Goal: Task Accomplishment & Management: Use online tool/utility

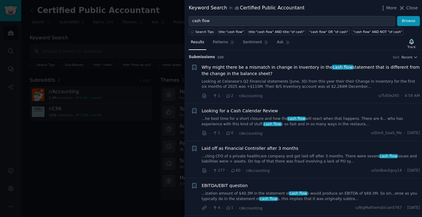
click at [409, 8] on span "Close" at bounding box center [412, 8] width 12 height 6
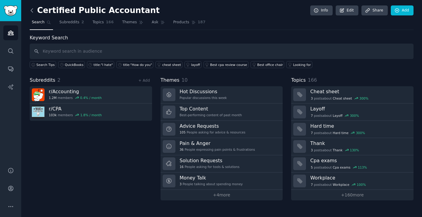
click at [31, 10] on icon at bounding box center [32, 10] width 2 height 4
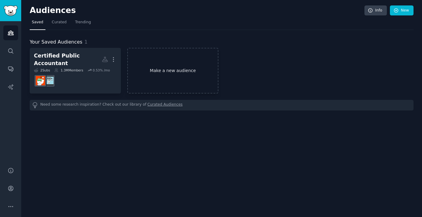
click at [176, 71] on link "Make a new audience" at bounding box center [172, 71] width 91 height 46
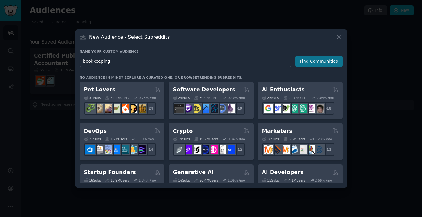
type input "bookkeeping"
click at [303, 62] on button "Find Communities" at bounding box center [318, 61] width 47 height 11
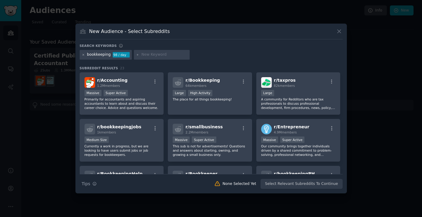
click at [84, 55] on icon at bounding box center [83, 54] width 3 height 3
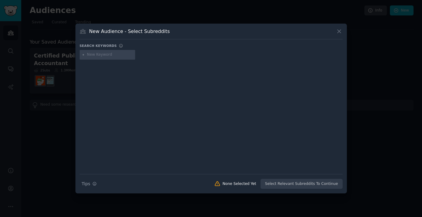
click at [338, 31] on icon at bounding box center [339, 31] width 6 height 6
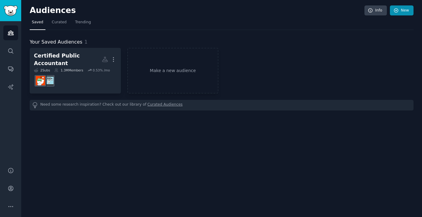
click at [404, 12] on link "New" at bounding box center [402, 10] width 24 height 10
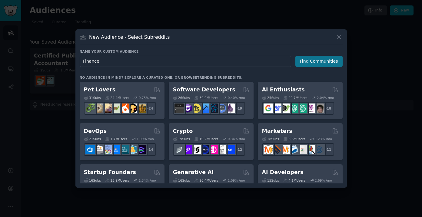
type input "Finance"
click at [322, 64] on button "Find Communities" at bounding box center [318, 61] width 47 height 11
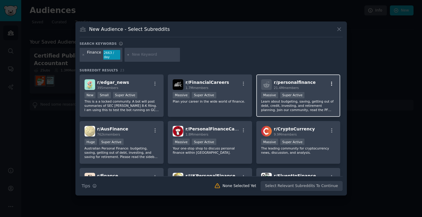
click at [329, 85] on icon "button" at bounding box center [331, 83] width 5 height 5
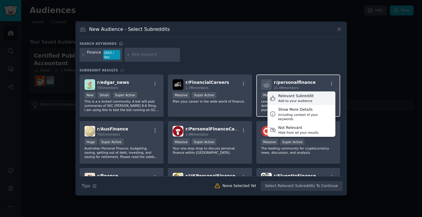
click at [315, 97] on div "Relevant Subreddit Add to your audience" at bounding box center [301, 98] width 68 height 14
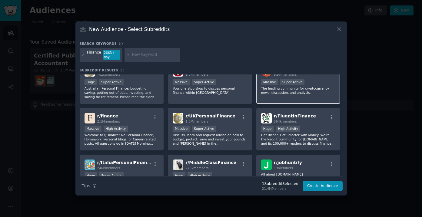
scroll to position [56, 0]
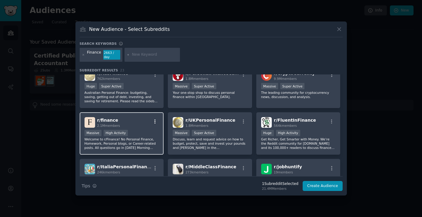
click at [157, 122] on icon "button" at bounding box center [154, 121] width 5 height 5
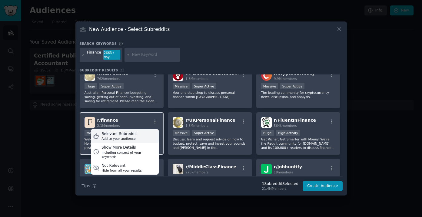
click at [143, 131] on div "Relevant Subreddit Add to your audience" at bounding box center [125, 136] width 68 height 14
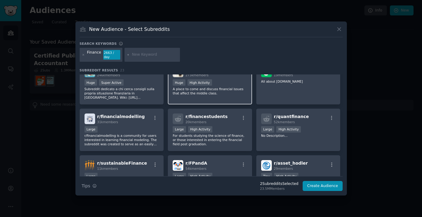
scroll to position [160, 0]
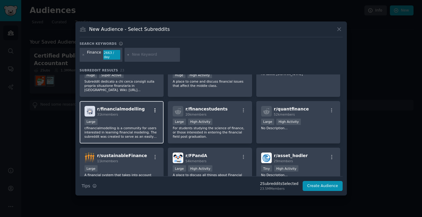
click at [155, 110] on icon "button" at bounding box center [154, 110] width 1 height 4
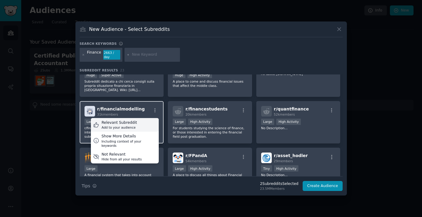
click at [144, 124] on div "Relevant Subreddit Add to your audience" at bounding box center [125, 125] width 68 height 14
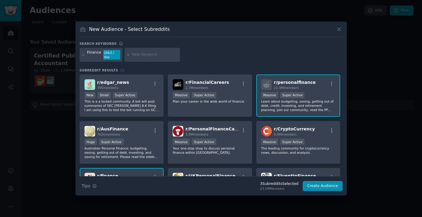
scroll to position [0, 0]
click at [140, 56] on input "text" at bounding box center [155, 54] width 46 height 5
type input "excel"
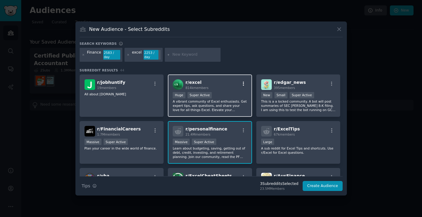
click at [243, 82] on icon "button" at bounding box center [243, 83] width 5 height 5
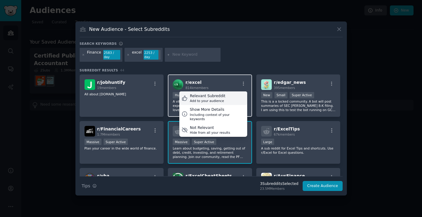
click at [227, 94] on div "Relevant Subreddit Add to your audience" at bounding box center [213, 98] width 68 height 14
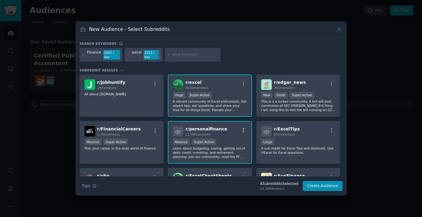
click at [243, 130] on icon "button" at bounding box center [243, 130] width 5 height 5
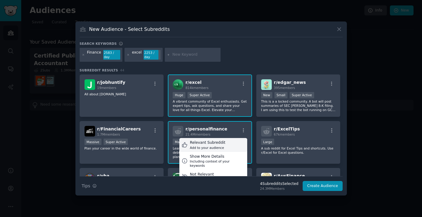
click at [230, 144] on div "Relevant Subreddit Add to your audience" at bounding box center [213, 145] width 68 height 14
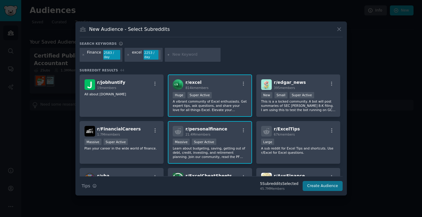
click at [325, 186] on button "Create Audience" at bounding box center [322, 186] width 40 height 10
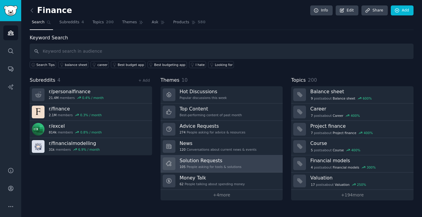
click at [239, 165] on link "Solution Requests 105 People asking for tools & solutions" at bounding box center [221, 163] width 122 height 17
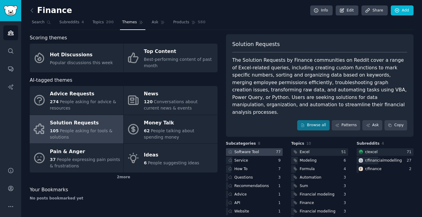
click at [243, 150] on div "Software Tool" at bounding box center [246, 152] width 25 height 5
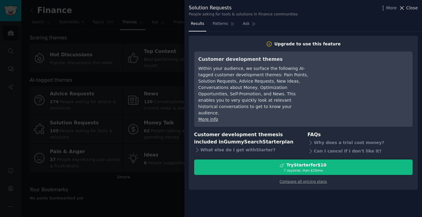
click at [405, 10] on icon at bounding box center [401, 8] width 6 height 6
